Goal: Task Accomplishment & Management: Manage account settings

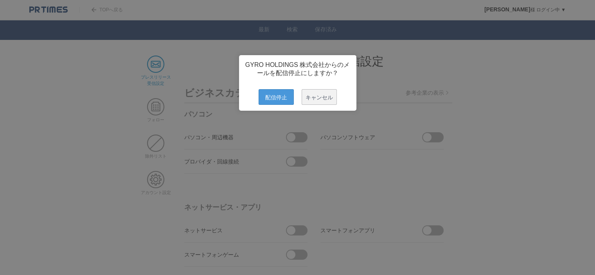
click at [277, 101] on span "配信停止" at bounding box center [276, 97] width 35 height 16
click at [274, 98] on span "配信停止" at bounding box center [276, 97] width 35 height 16
click at [281, 97] on span "配信停止" at bounding box center [276, 97] width 35 height 16
click at [267, 103] on span "配信停止" at bounding box center [276, 97] width 35 height 16
